Goal: Transaction & Acquisition: Subscribe to service/newsletter

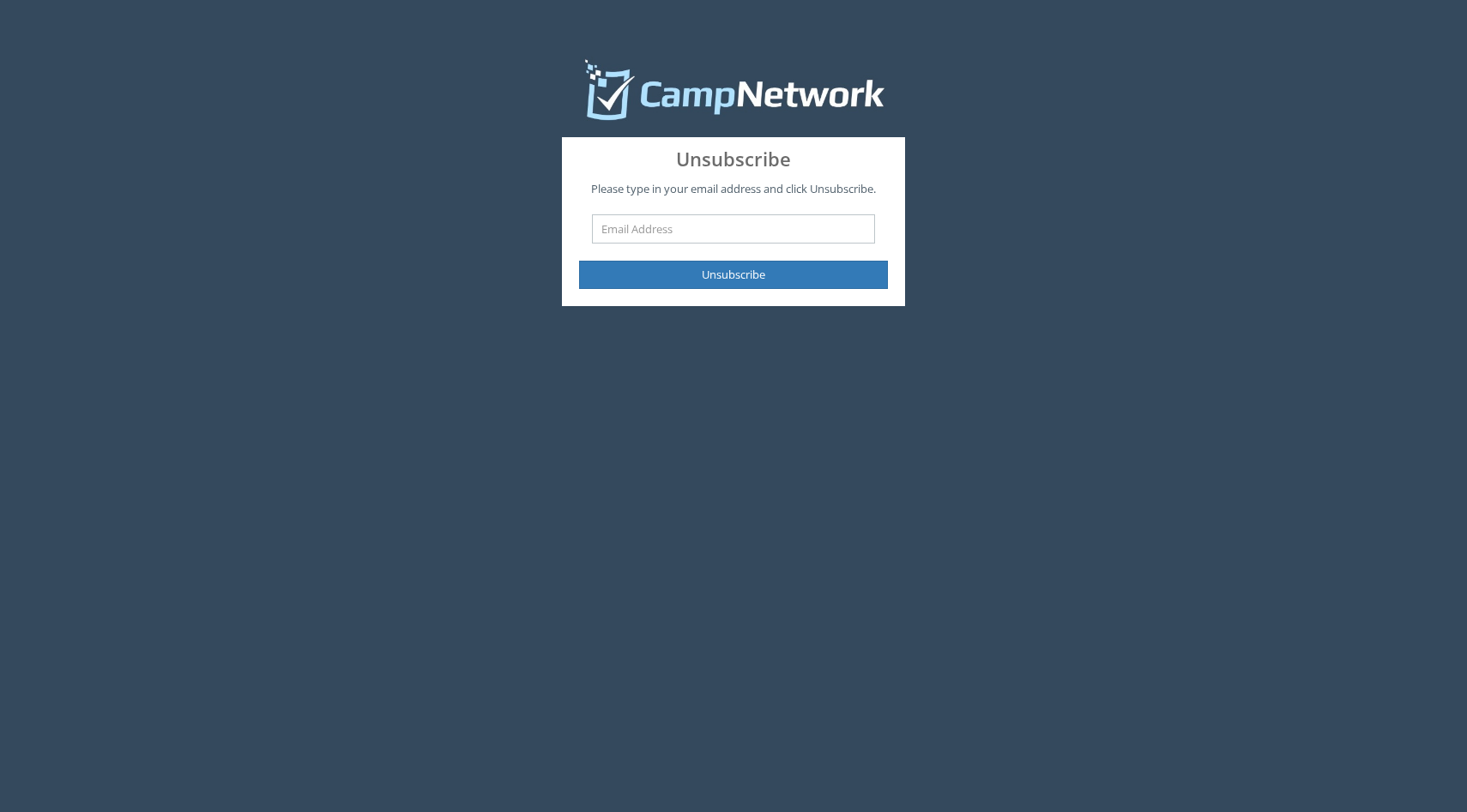
click at [694, 228] on input "text" at bounding box center [733, 228] width 283 height 30
type input "[EMAIL_ADDRESS][DOMAIN_NAME]"
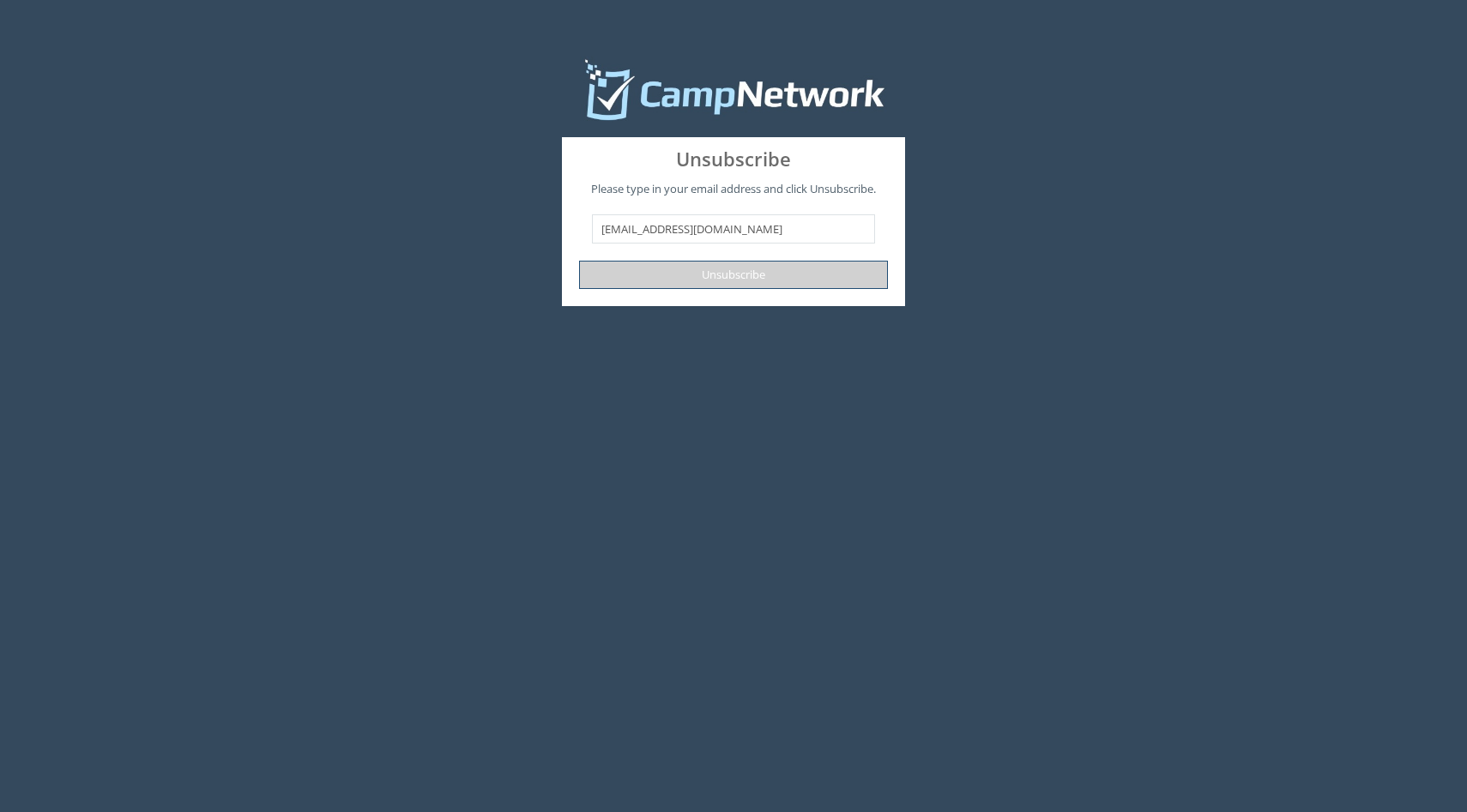
click at [700, 277] on button "Unsubscribe" at bounding box center [733, 275] width 308 height 29
